Goal: Navigation & Orientation: Find specific page/section

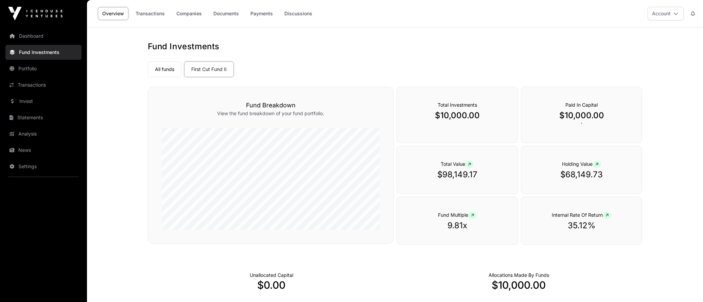
click at [166, 70] on link "All funds" at bounding box center [165, 70] width 34 height 16
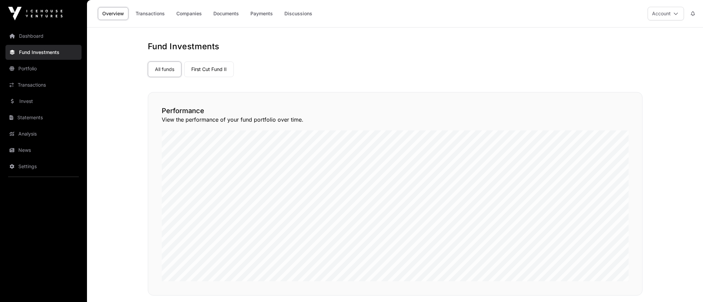
click at [156, 14] on link "Transactions" at bounding box center [150, 13] width 38 height 13
click at [192, 15] on link "Companies" at bounding box center [189, 13] width 34 height 13
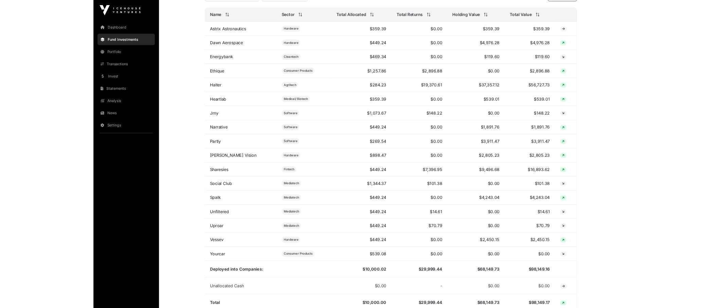
scroll to position [293, 0]
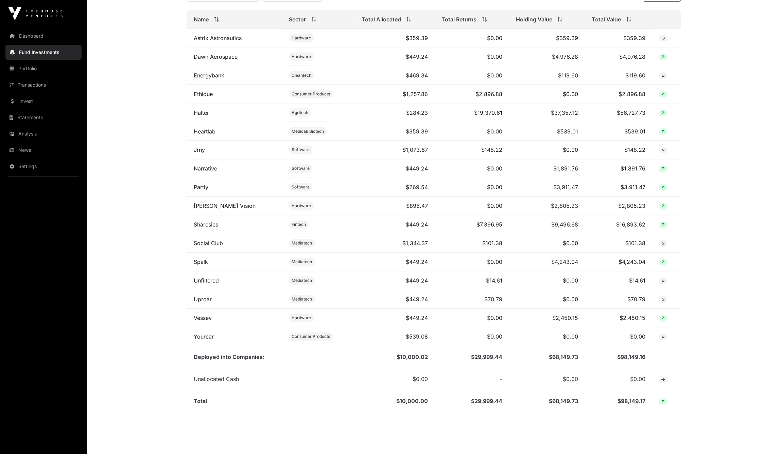
click at [162, 115] on main "Fund Companies All funds First Cut Fund II Select a fund Company Sectors View t…" at bounding box center [434, 102] width 694 height 735
